Goal: Information Seeking & Learning: Learn about a topic

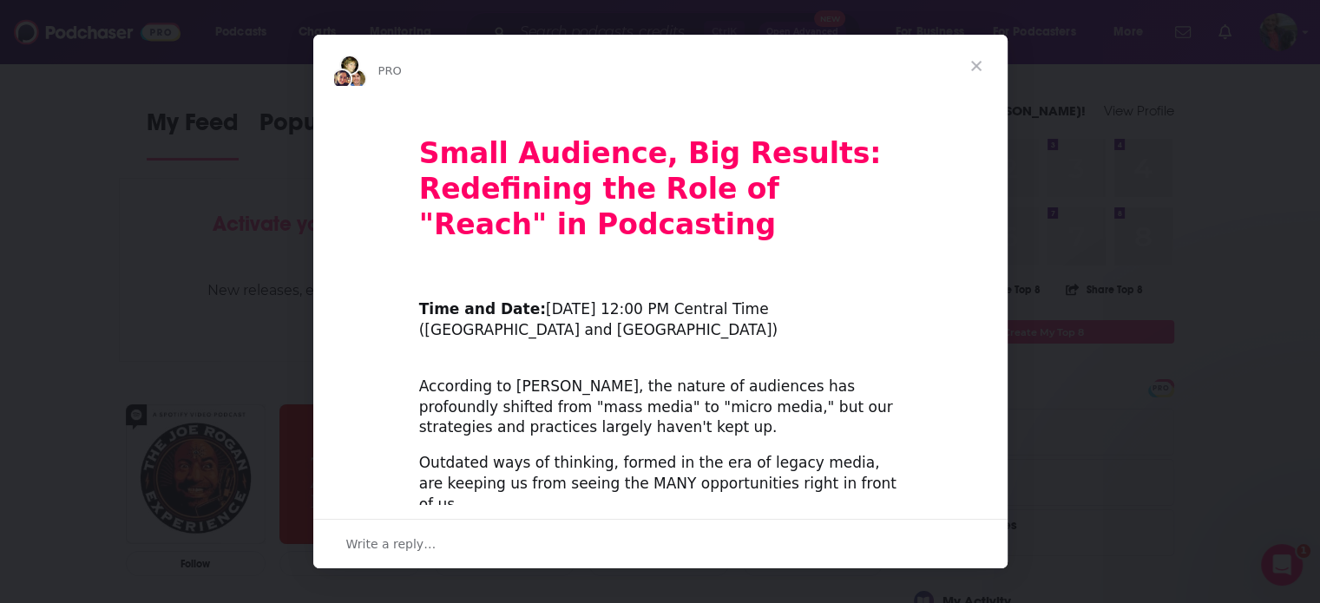
click at [978, 62] on span "Close" at bounding box center [976, 66] width 62 height 62
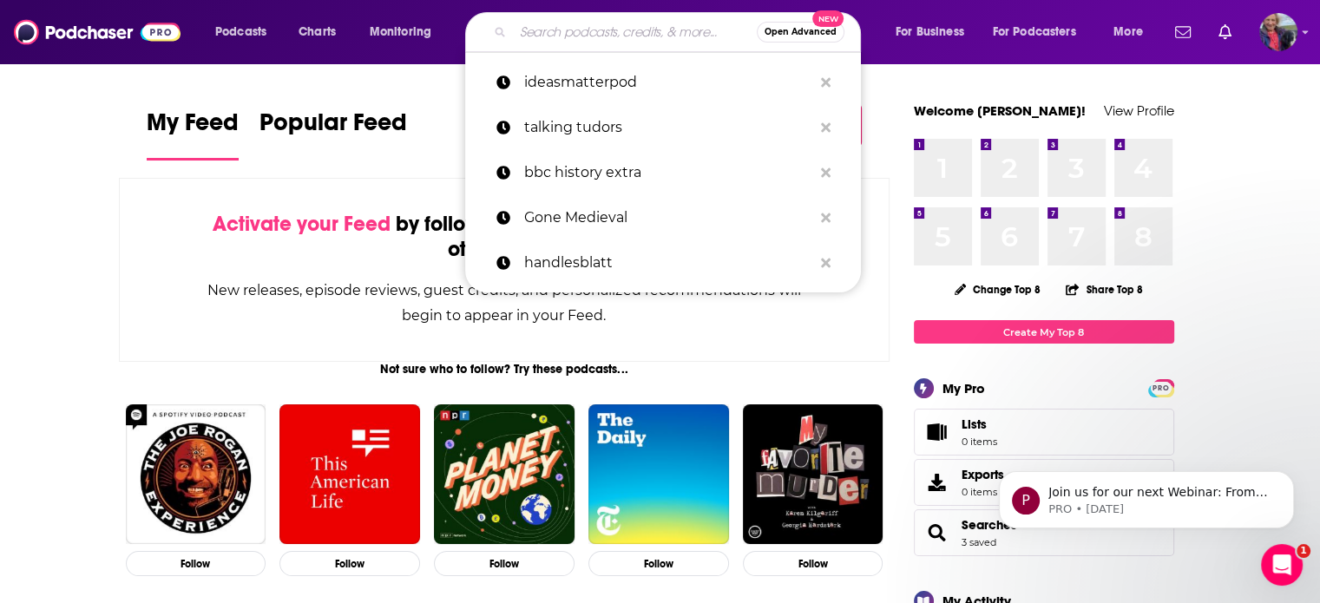
click at [619, 29] on input "Search podcasts, credits, & more..." at bounding box center [635, 32] width 244 height 28
paste input "Democracy and Culture"
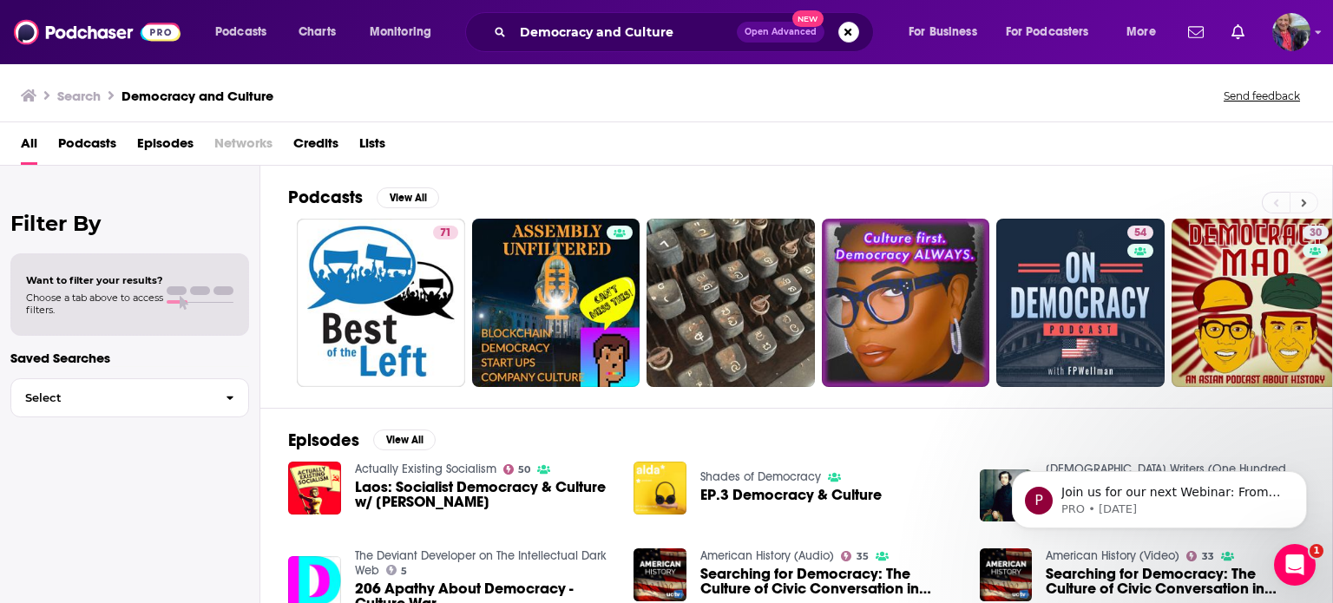
click at [1301, 197] on icon at bounding box center [1303, 203] width 6 height 12
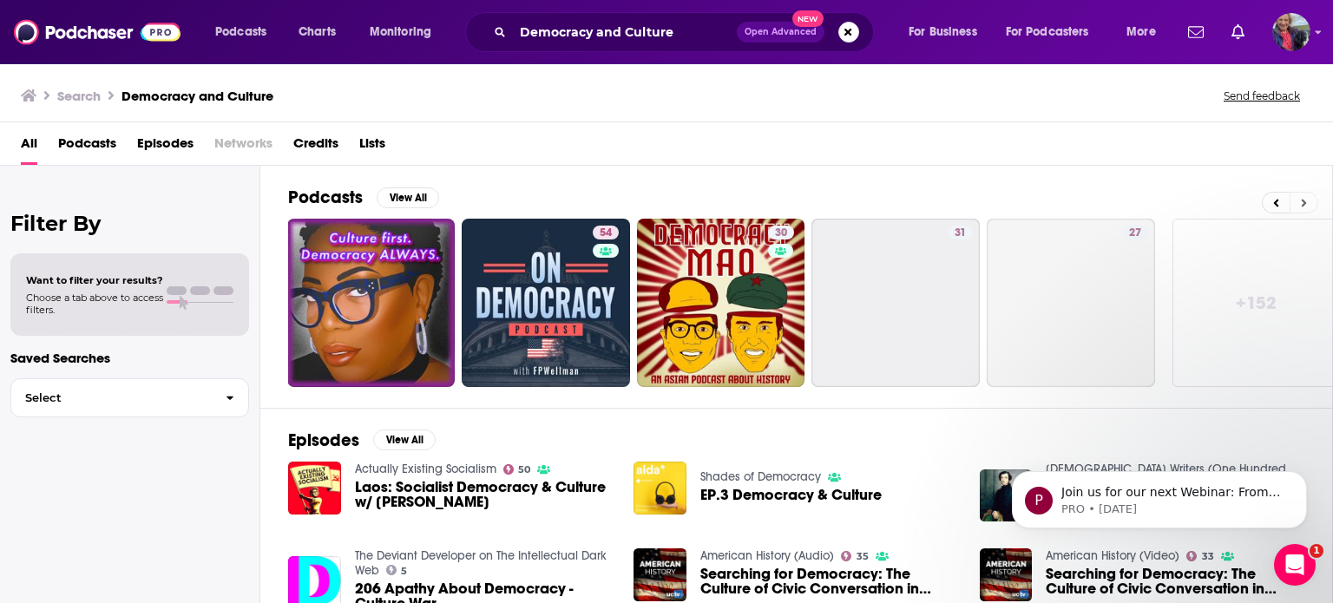
scroll to position [0, 548]
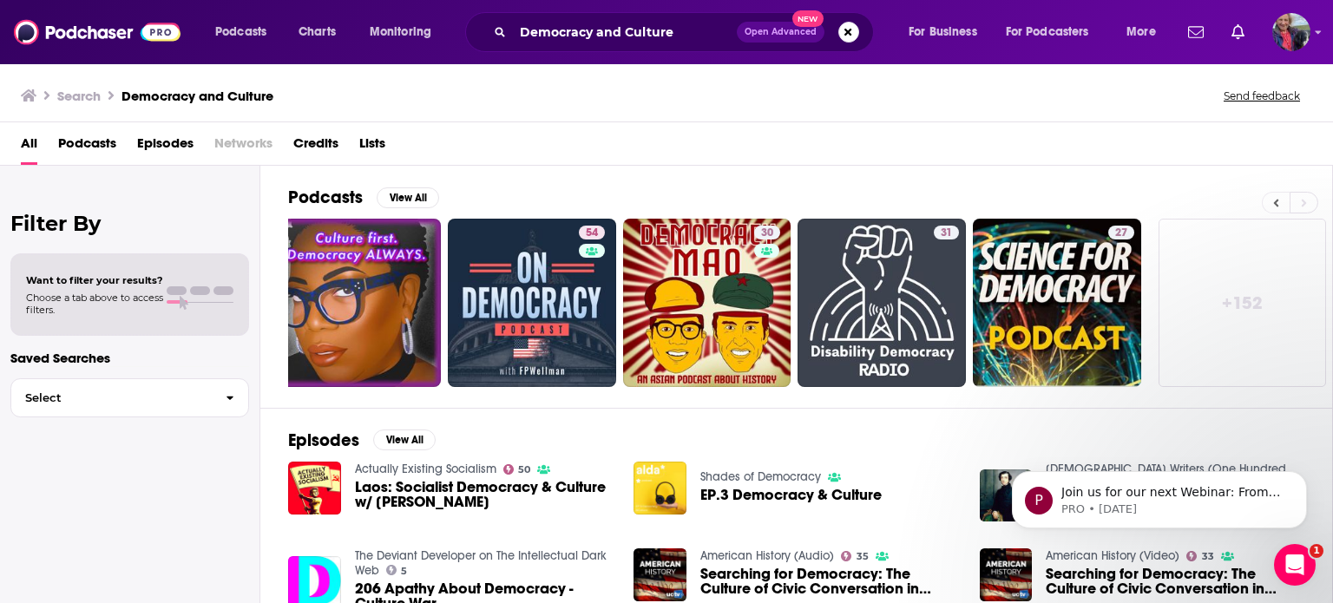
click at [1268, 202] on button at bounding box center [1275, 203] width 28 height 22
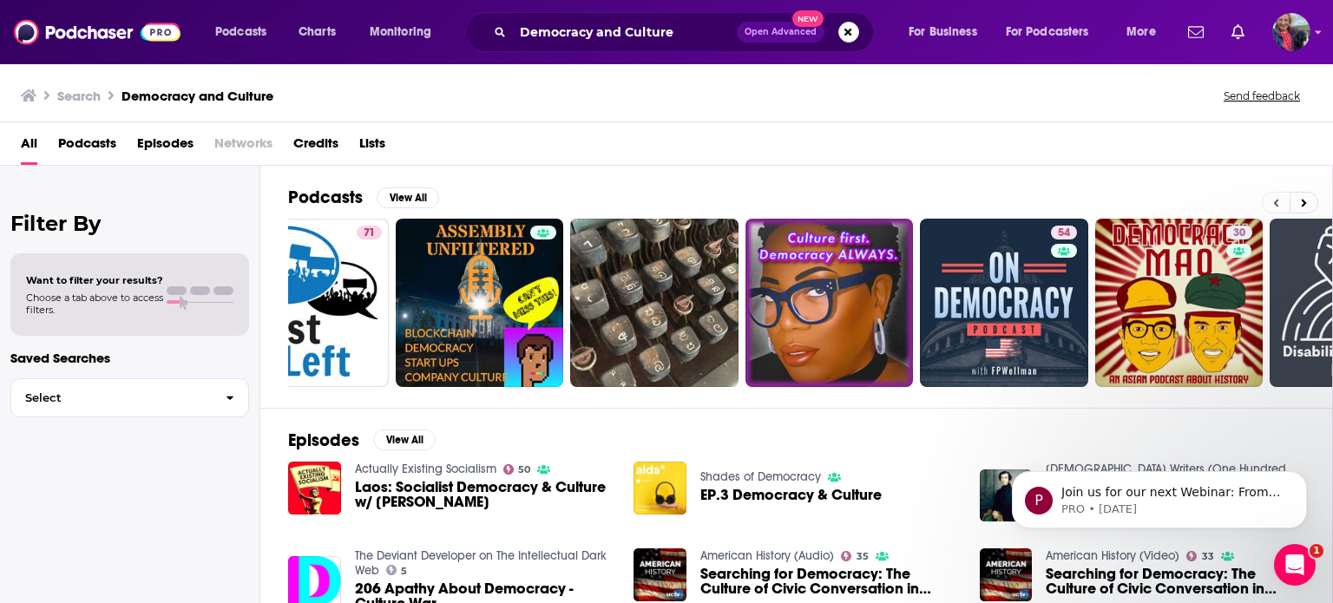
scroll to position [0, 0]
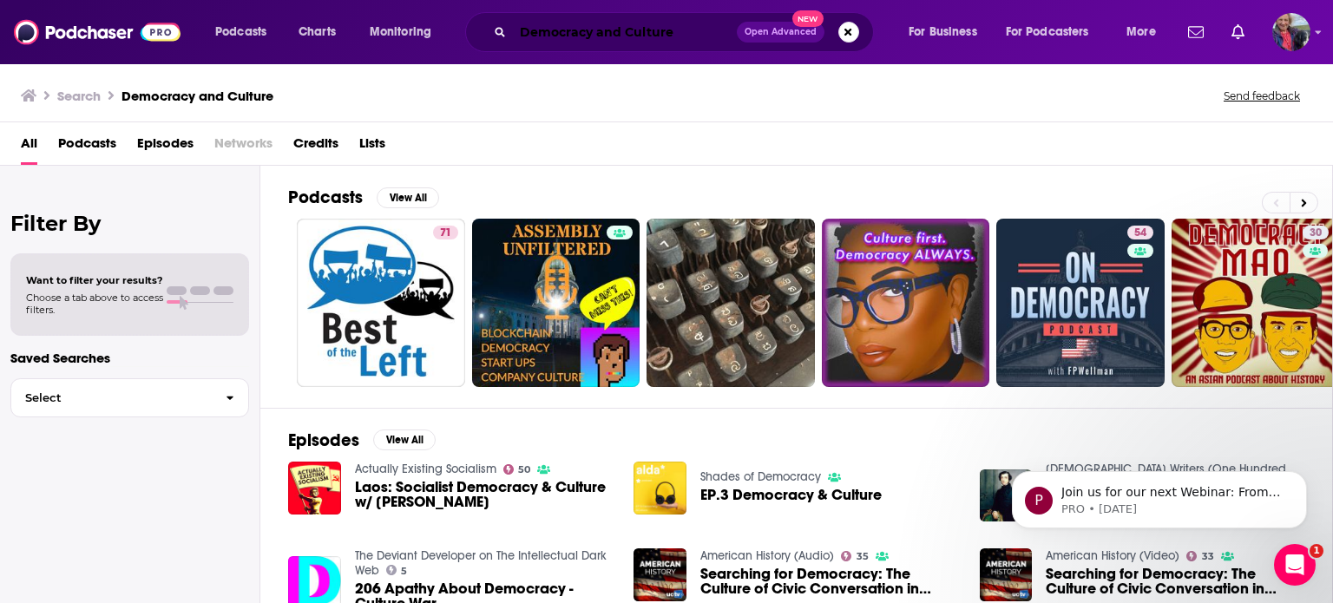
click at [695, 27] on input "Democracy and Culture" at bounding box center [625, 32] width 224 height 28
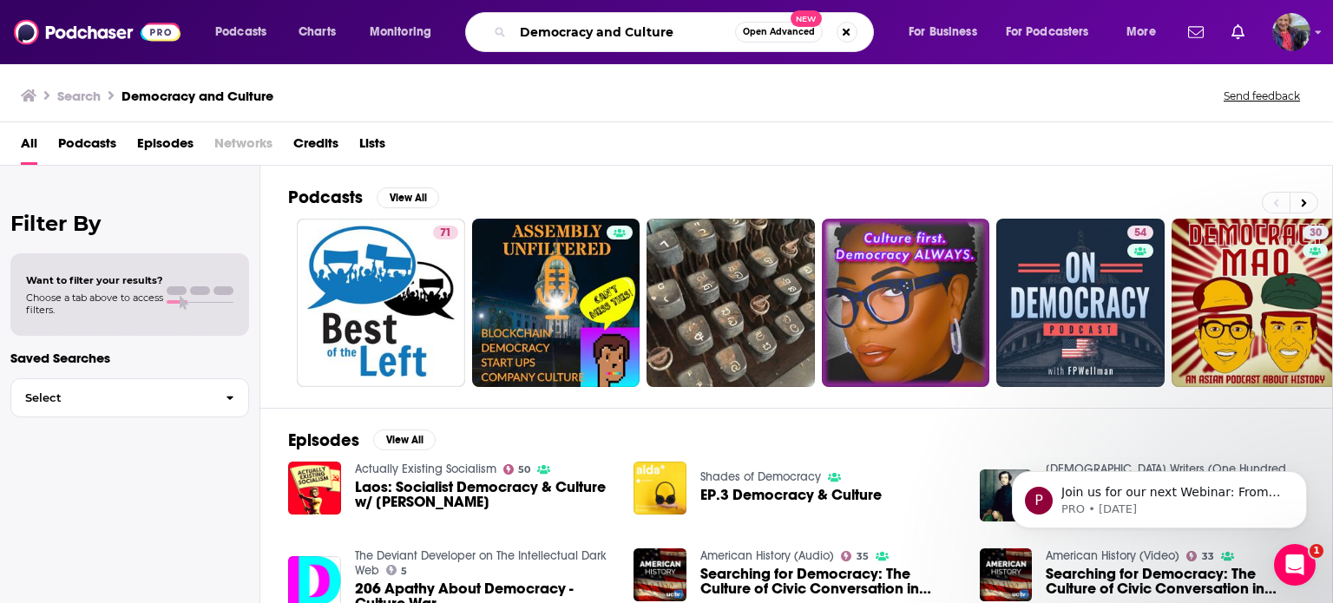
drag, startPoint x: 696, startPoint y: 27, endPoint x: 481, endPoint y: 18, distance: 214.5
click at [481, 18] on div "Democracy and Culture Open Advanced New" at bounding box center [669, 32] width 409 height 40
type input "review of democracy"
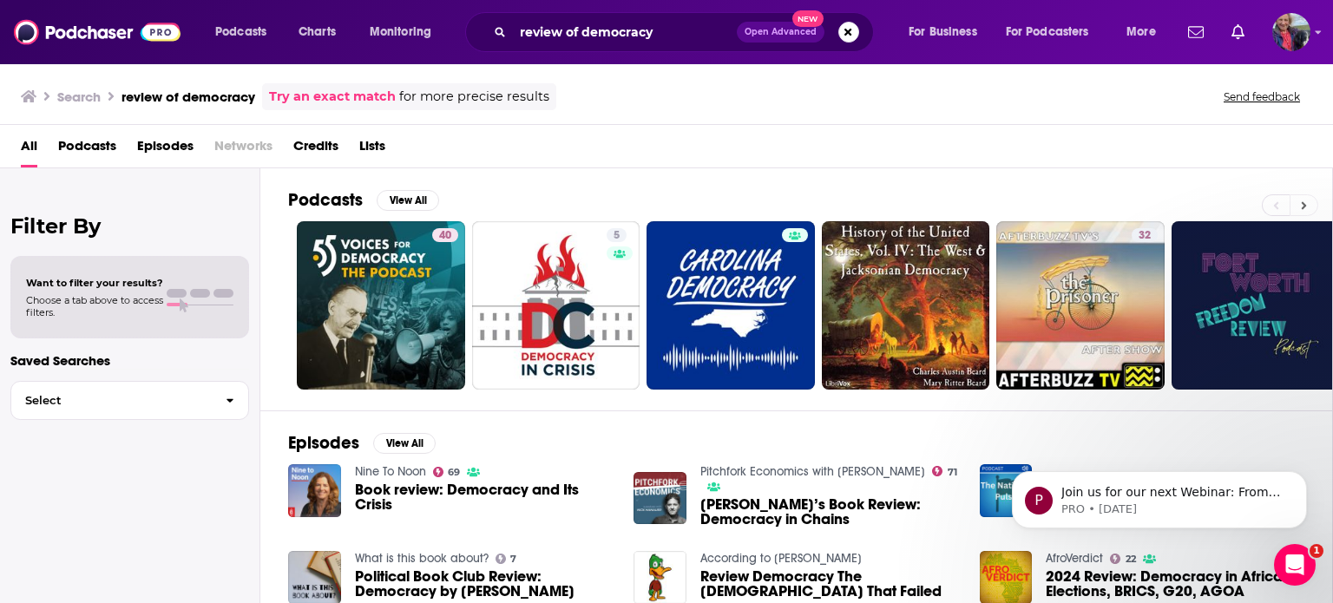
click at [1305, 200] on icon at bounding box center [1303, 206] width 6 height 12
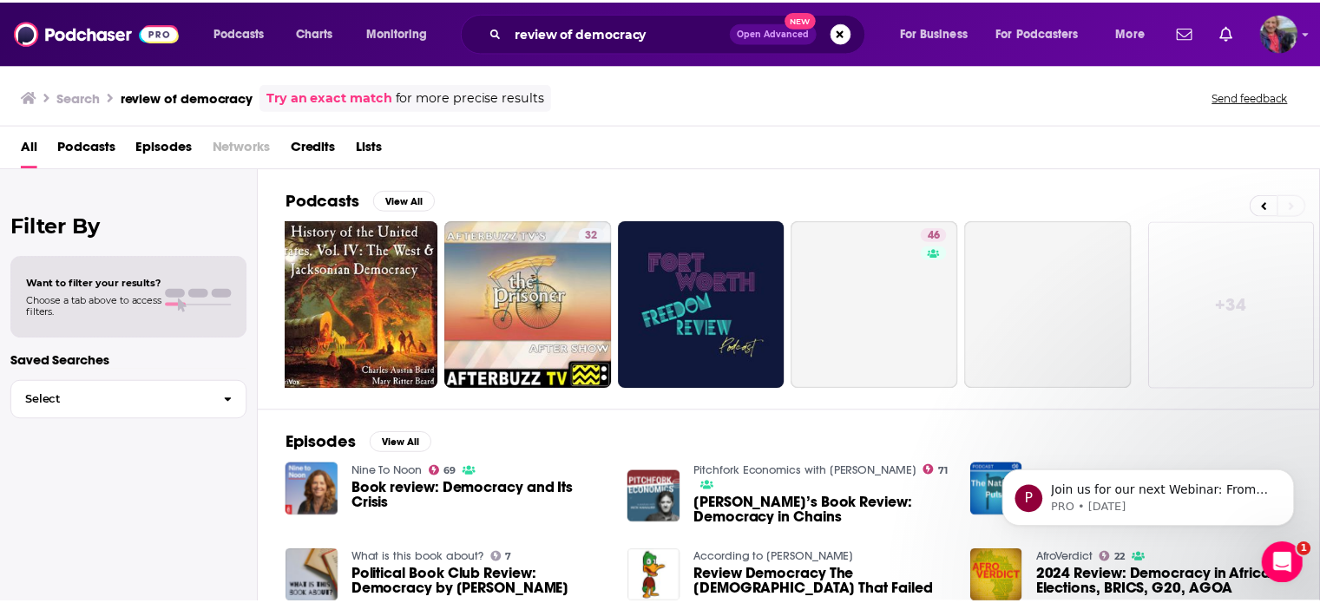
scroll to position [0, 548]
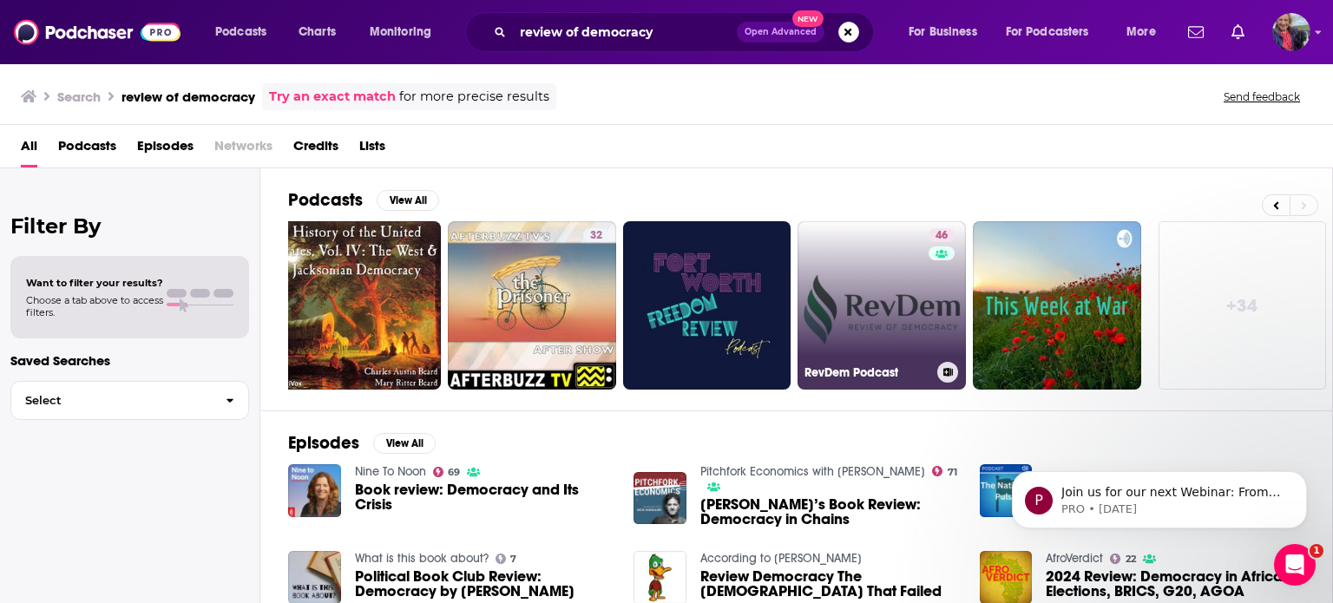
click at [852, 308] on link "46 RevDem Podcast" at bounding box center [881, 305] width 168 height 168
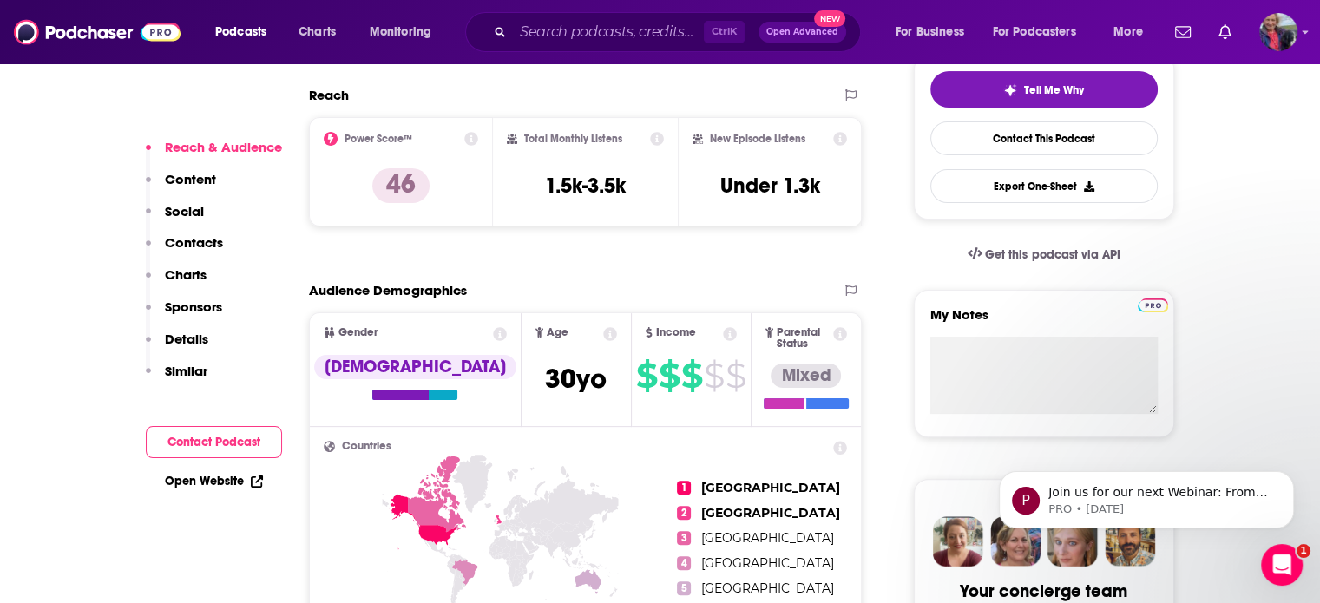
scroll to position [434, 0]
